Goal: Find specific page/section: Find specific page/section

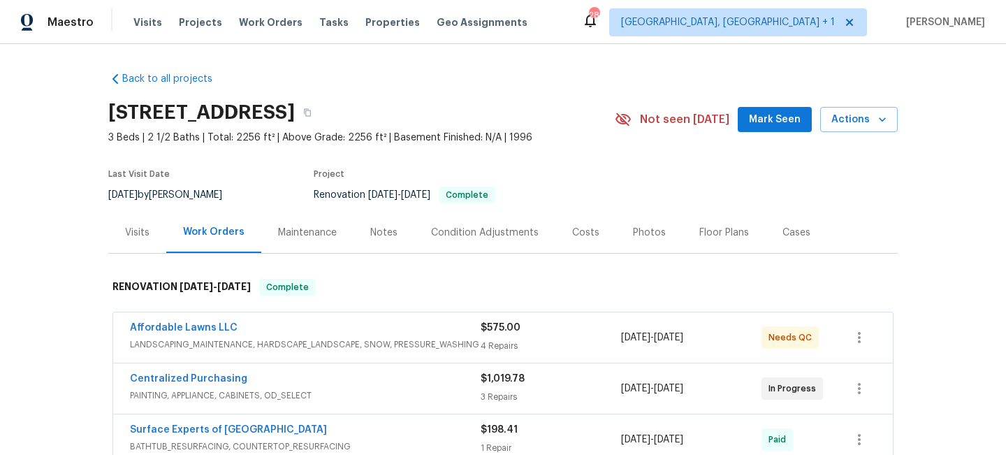
click at [650, 240] on div "Photos" at bounding box center [649, 232] width 66 height 41
